Goal: Find specific page/section: Find specific page/section

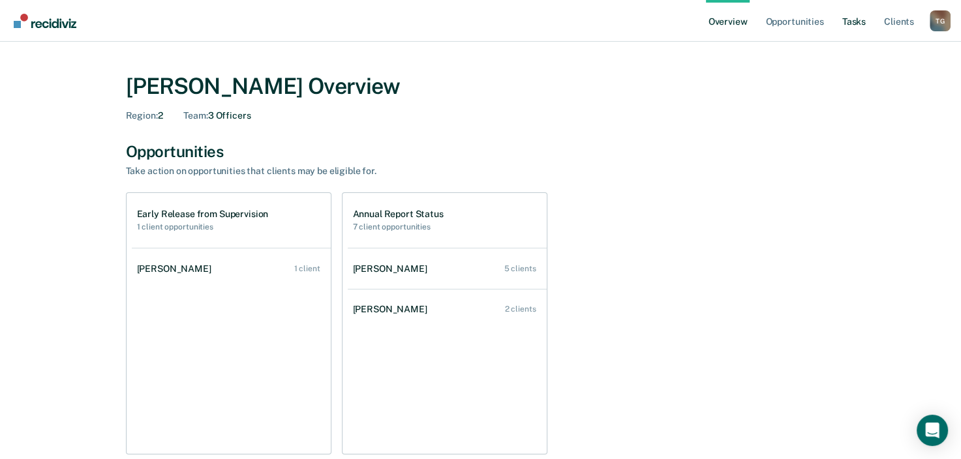
click at [862, 16] on link "Tasks" at bounding box center [854, 21] width 29 height 42
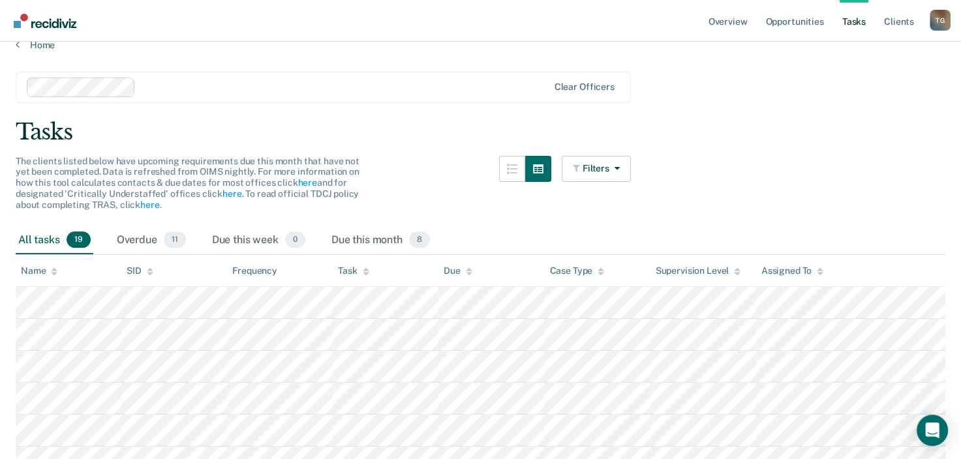
scroll to position [16, 0]
